Goal: Information Seeking & Learning: Learn about a topic

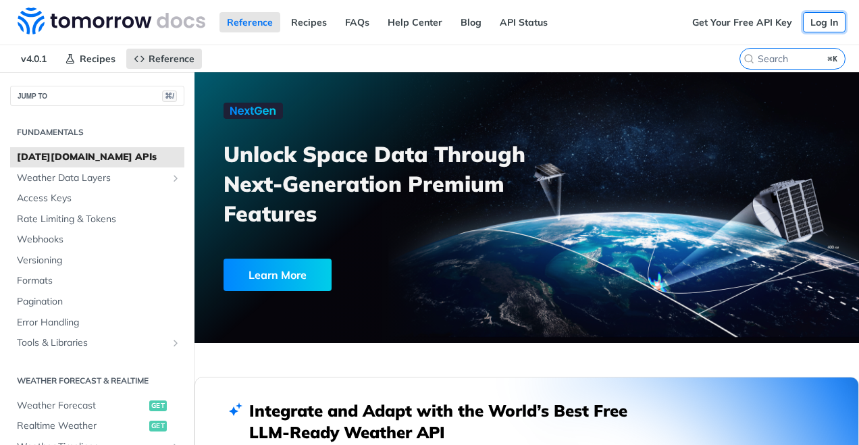
click at [815, 24] on link "Log In" at bounding box center [824, 22] width 43 height 20
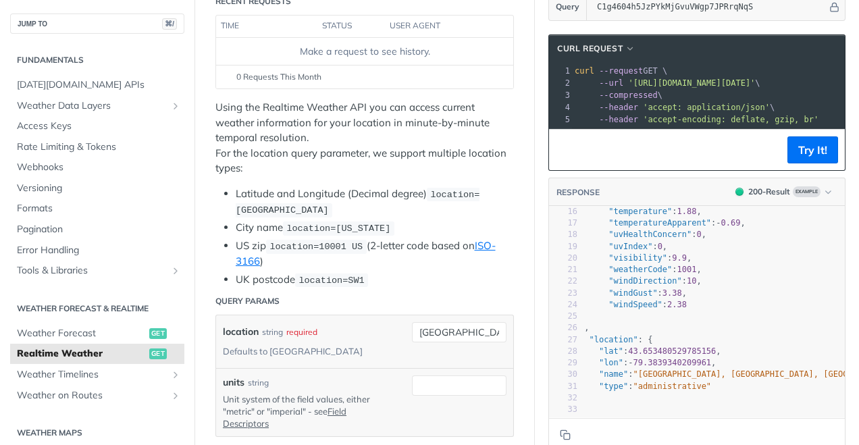
scroll to position [177, 0]
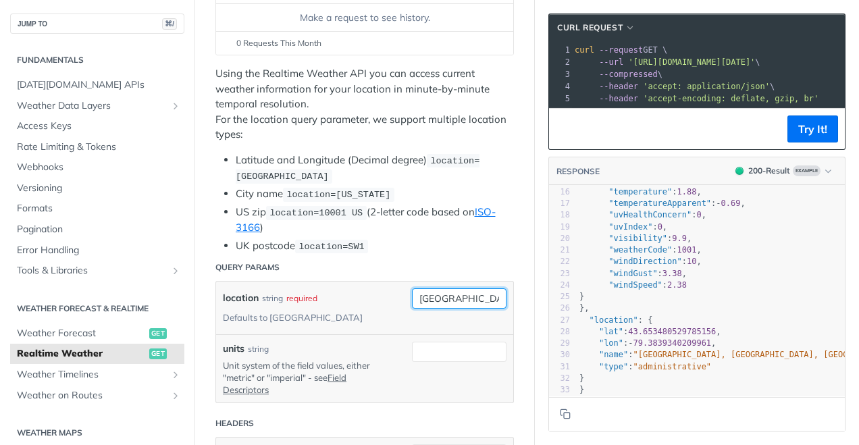
click at [455, 293] on input "toronto" at bounding box center [459, 298] width 95 height 20
click at [387, 288] on div "location string required Defaults to toronto" at bounding box center [307, 307] width 169 height 39
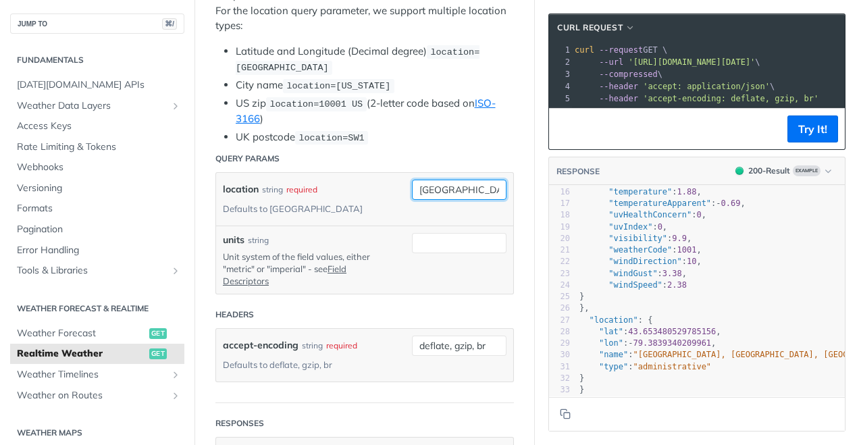
click at [430, 193] on input "toronto" at bounding box center [459, 190] width 95 height 20
type input "hanoi"
click at [352, 193] on div "location string required Defaults to toronto" at bounding box center [307, 199] width 169 height 39
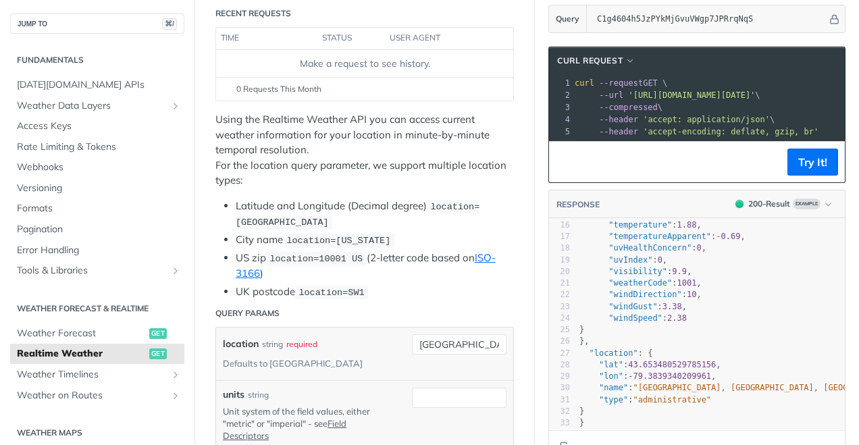
click at [748, 101] on pre "--compressed \" at bounding box center [850, 107] width 556 height 12
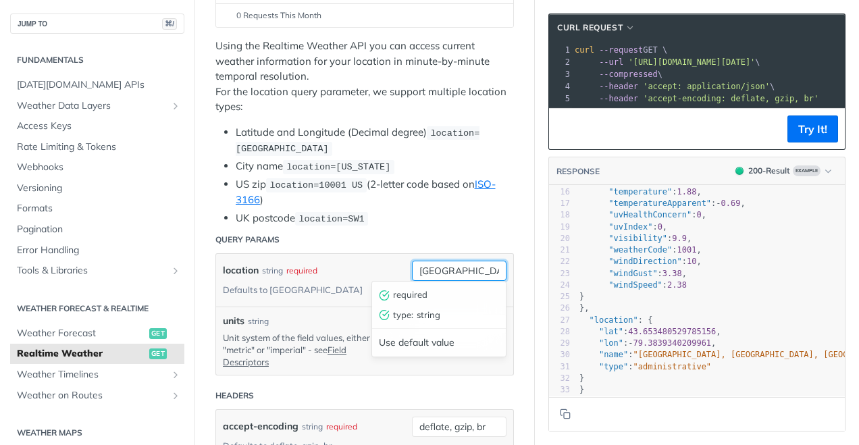
click at [438, 269] on input "hanoi" at bounding box center [459, 271] width 95 height 20
click at [381, 253] on div "location string required Defaults to toronto hanoi units string Unit system of …" at bounding box center [365, 314] width 299 height 123
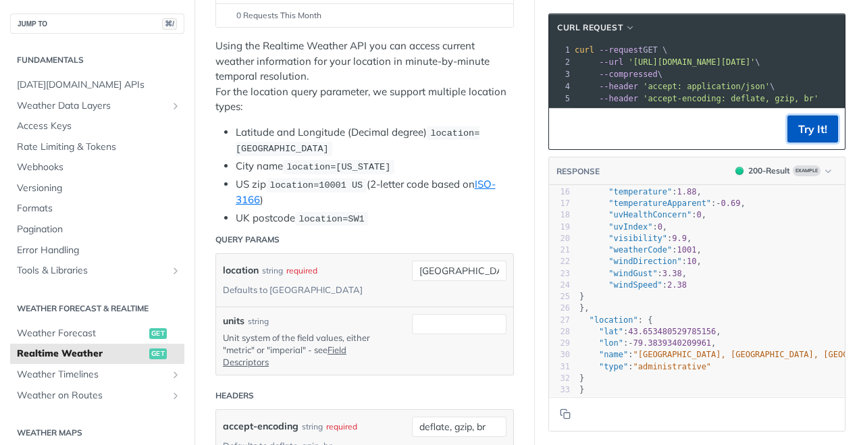
click at [817, 133] on button "Try It!" at bounding box center [813, 129] width 51 height 27
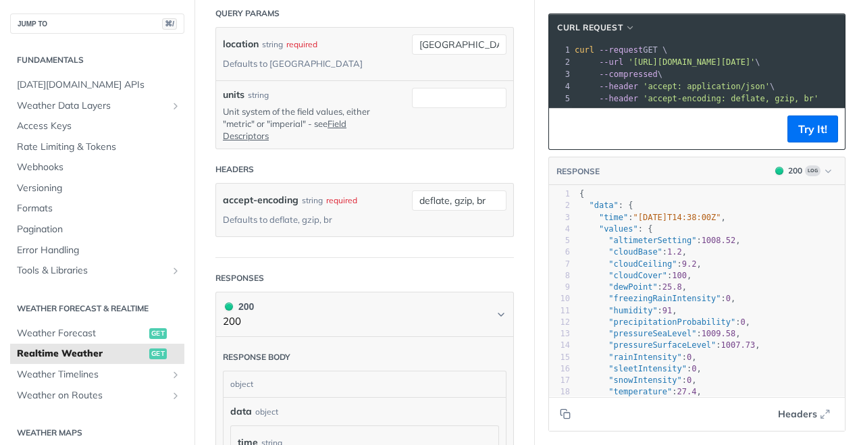
scroll to position [474, 0]
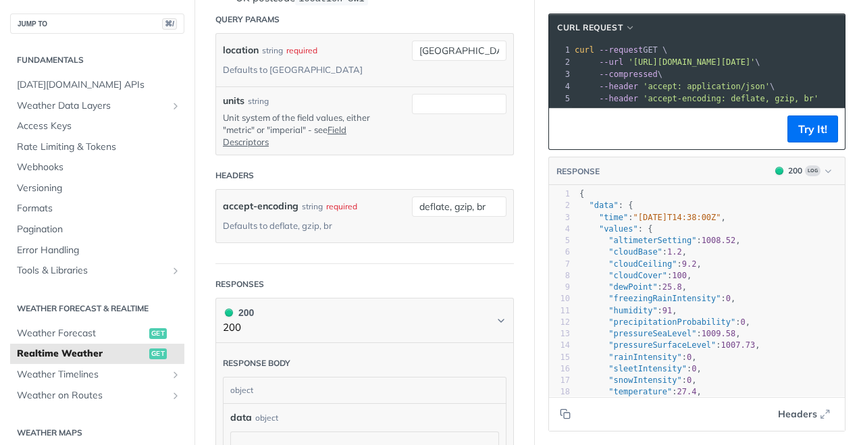
click at [662, 63] on span "'https://api.tomorrow.io/v4/weather/realtime?location=hanoi&apikey=C1g4604h5JzP…" at bounding box center [691, 61] width 127 height 9
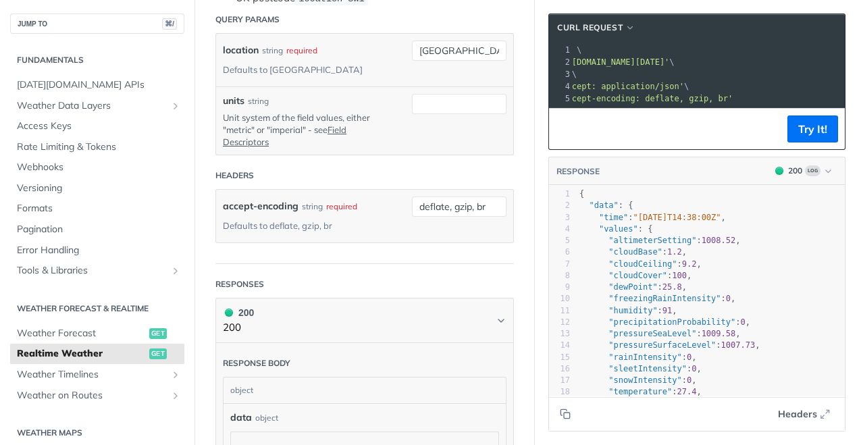
scroll to position [0, 125]
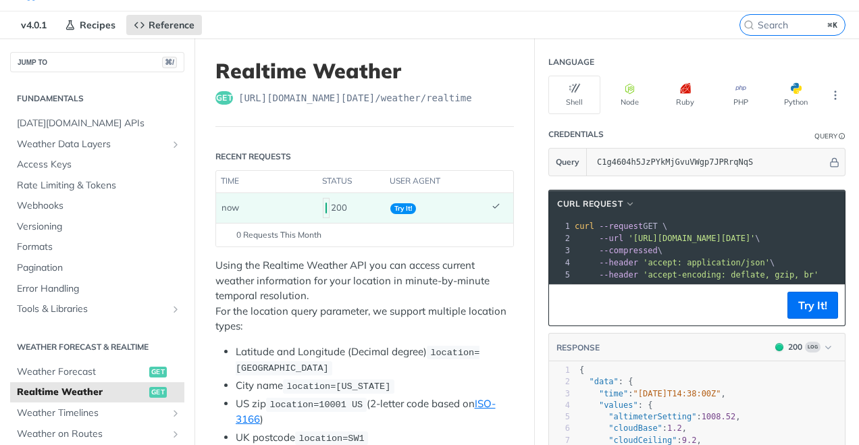
click at [408, 208] on span "Try It!" at bounding box center [403, 208] width 26 height 11
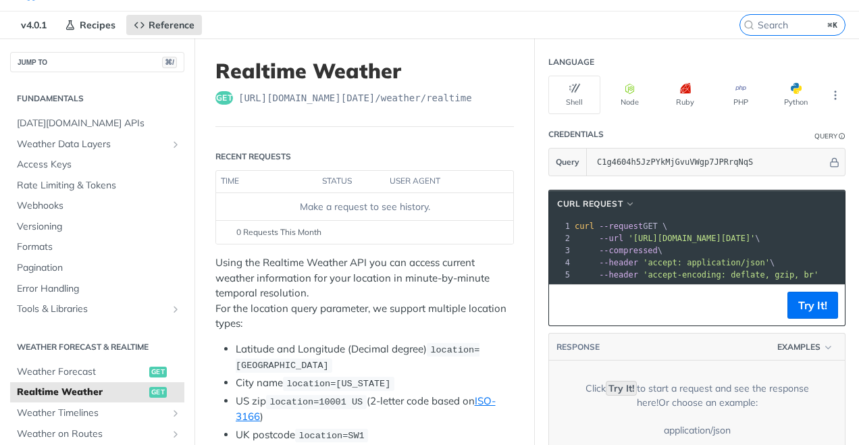
click at [397, 208] on div "Make a request to see history." at bounding box center [365, 207] width 286 height 14
click at [403, 224] on footer "0 Requests This Month" at bounding box center [364, 232] width 297 height 24
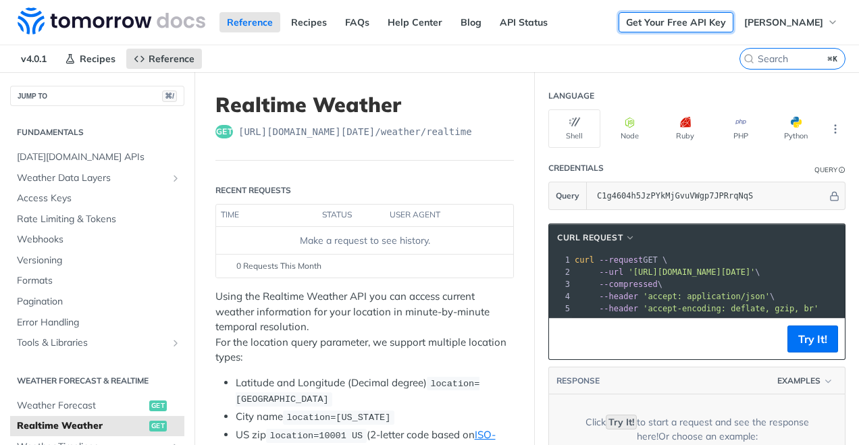
click at [682, 24] on link "Get Your Free API Key" at bounding box center [676, 22] width 115 height 20
